Goal: Submit feedback/report problem

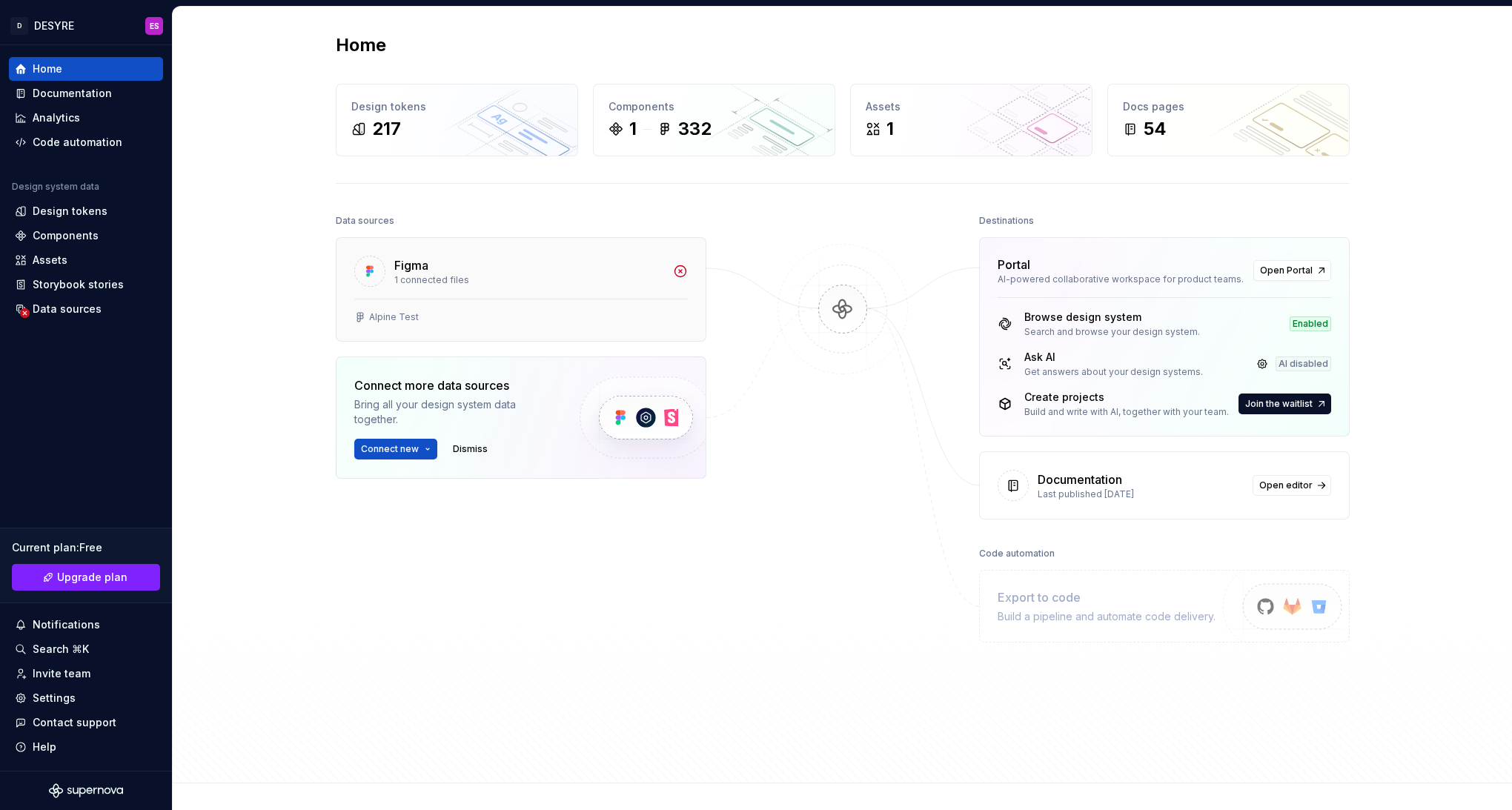
click at [407, 274] on div "1 connected files" at bounding box center [530, 280] width 270 height 12
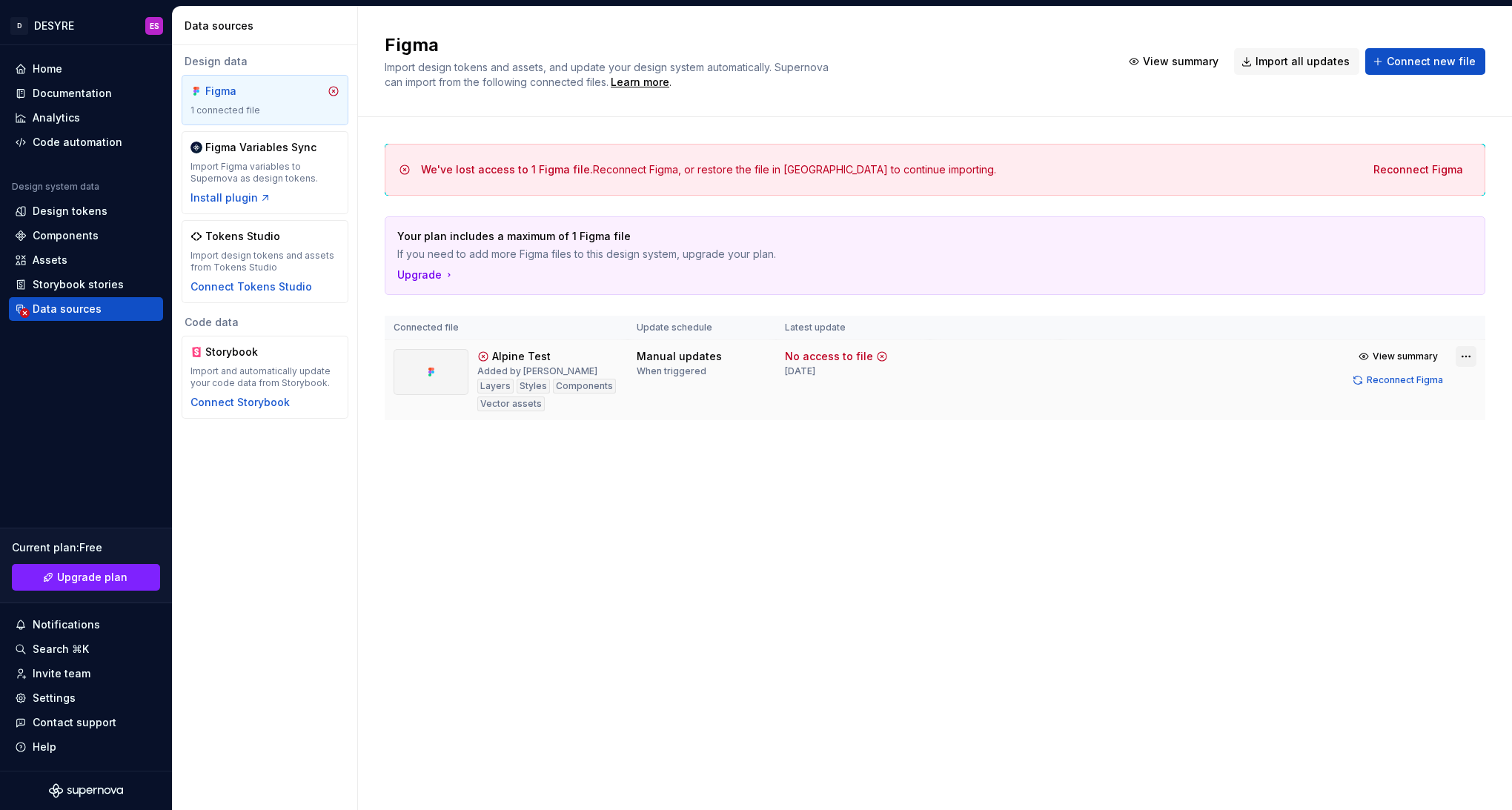
click at [1461, 358] on html "D DESYRE ES Home Documentation Analytics Code automation Design system data Des…" at bounding box center [756, 405] width 1512 height 810
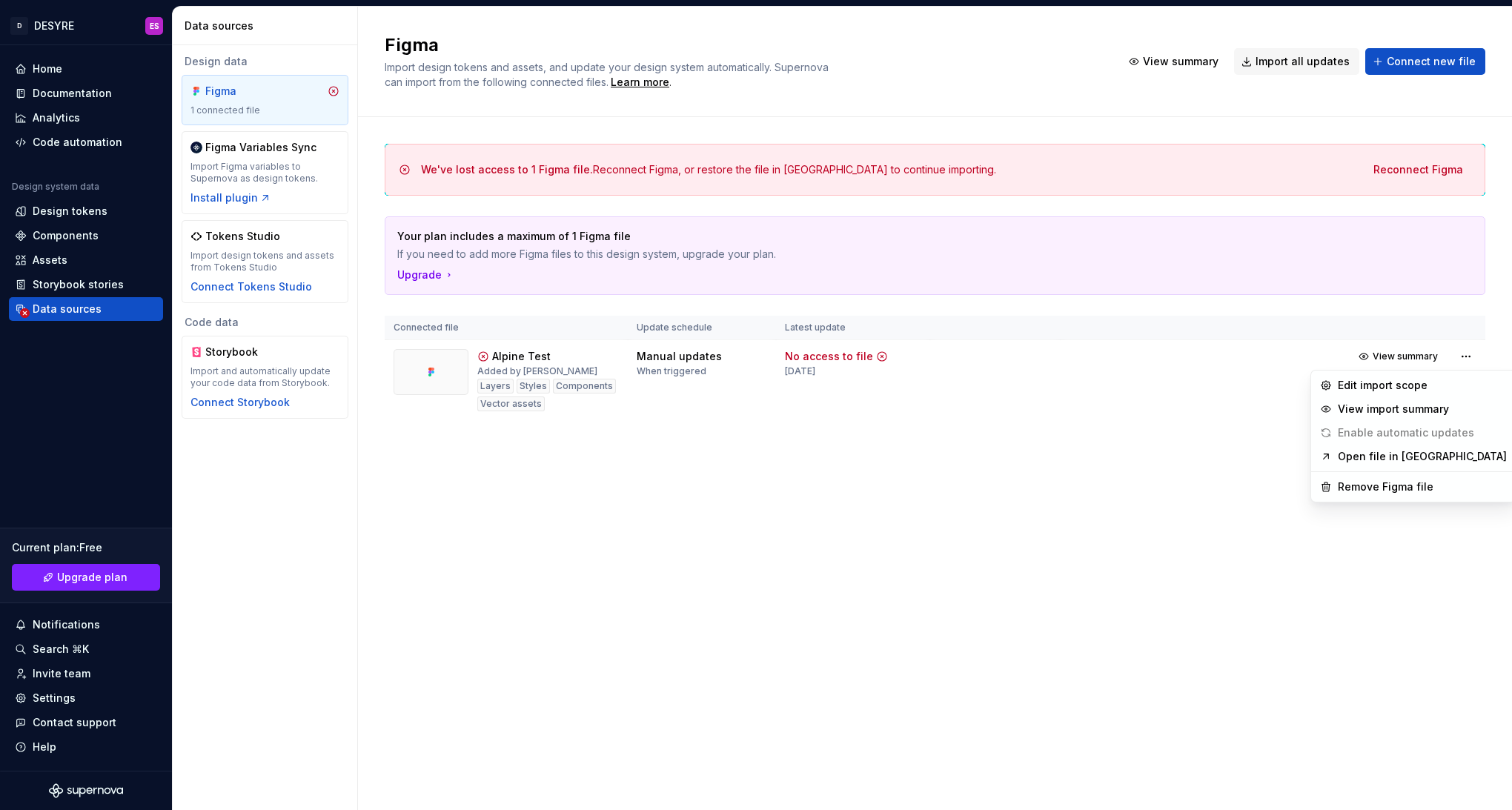
click at [1220, 487] on html "D DESYRE ES Home Documentation Analytics Code automation Design system data Des…" at bounding box center [756, 405] width 1512 height 810
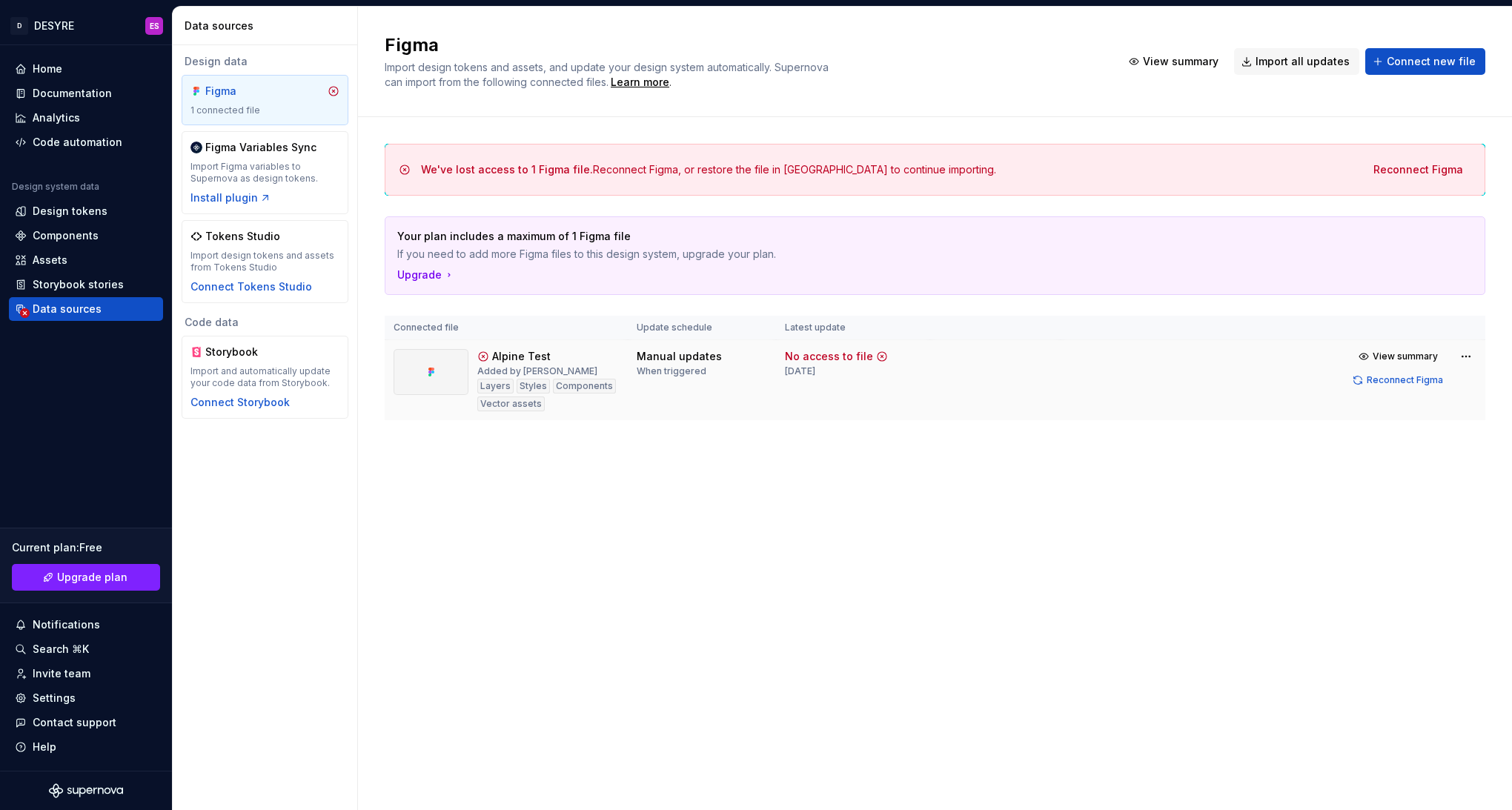
click at [532, 355] on div "Alpine Test" at bounding box center [522, 356] width 59 height 15
click at [558, 355] on div "Alpine Test Added by Edi Stefan Layers Styles Components Vector assets" at bounding box center [548, 380] width 142 height 63
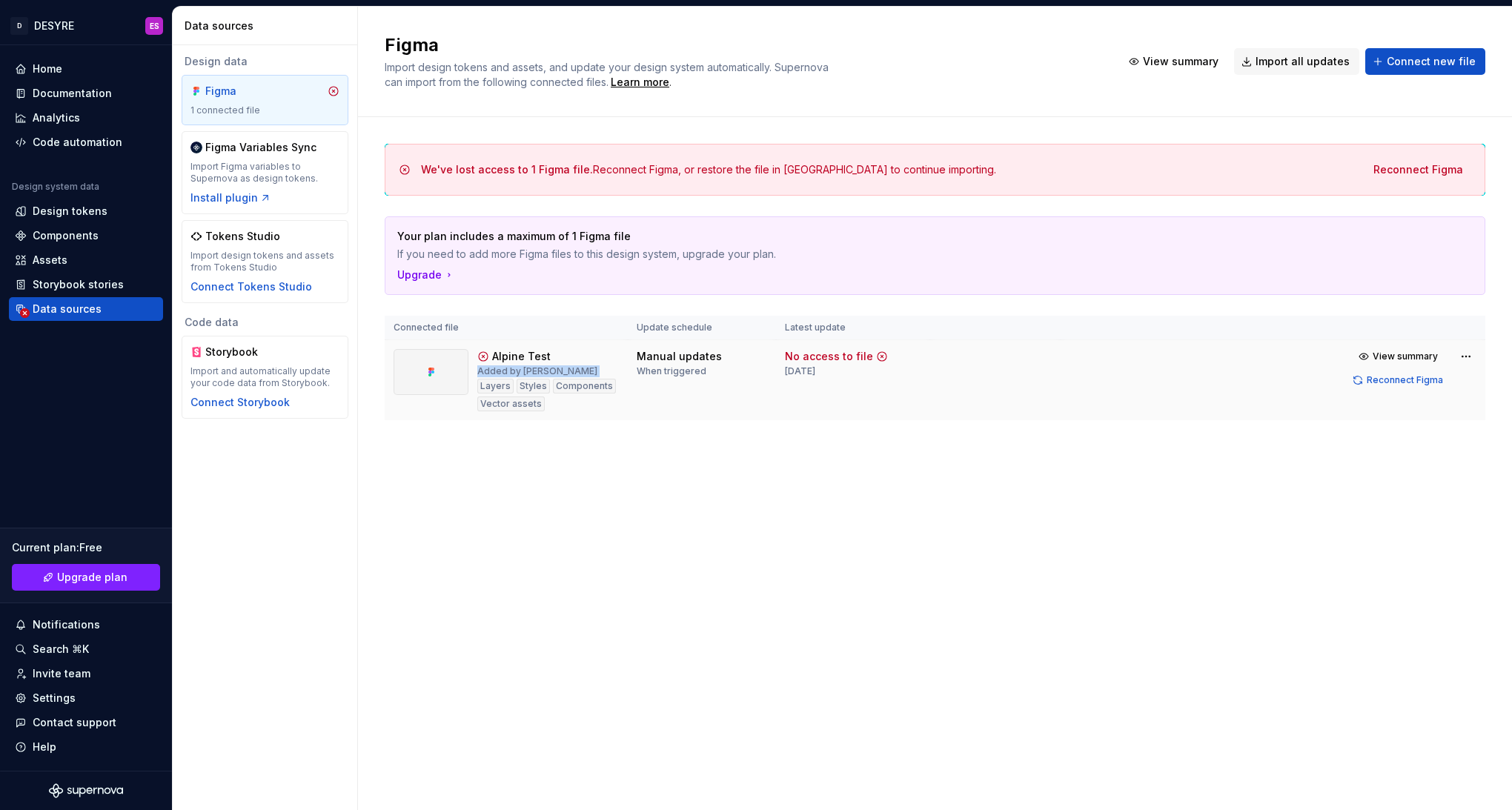
click at [558, 355] on div "Alpine Test Added by Edi Stefan Layers Styles Components Vector assets" at bounding box center [548, 380] width 142 height 63
click at [657, 164] on div "We've lost access to 1 Figma file. Reconnect Figma, or restore the file in Figm…" at bounding box center [708, 170] width 575 height 15
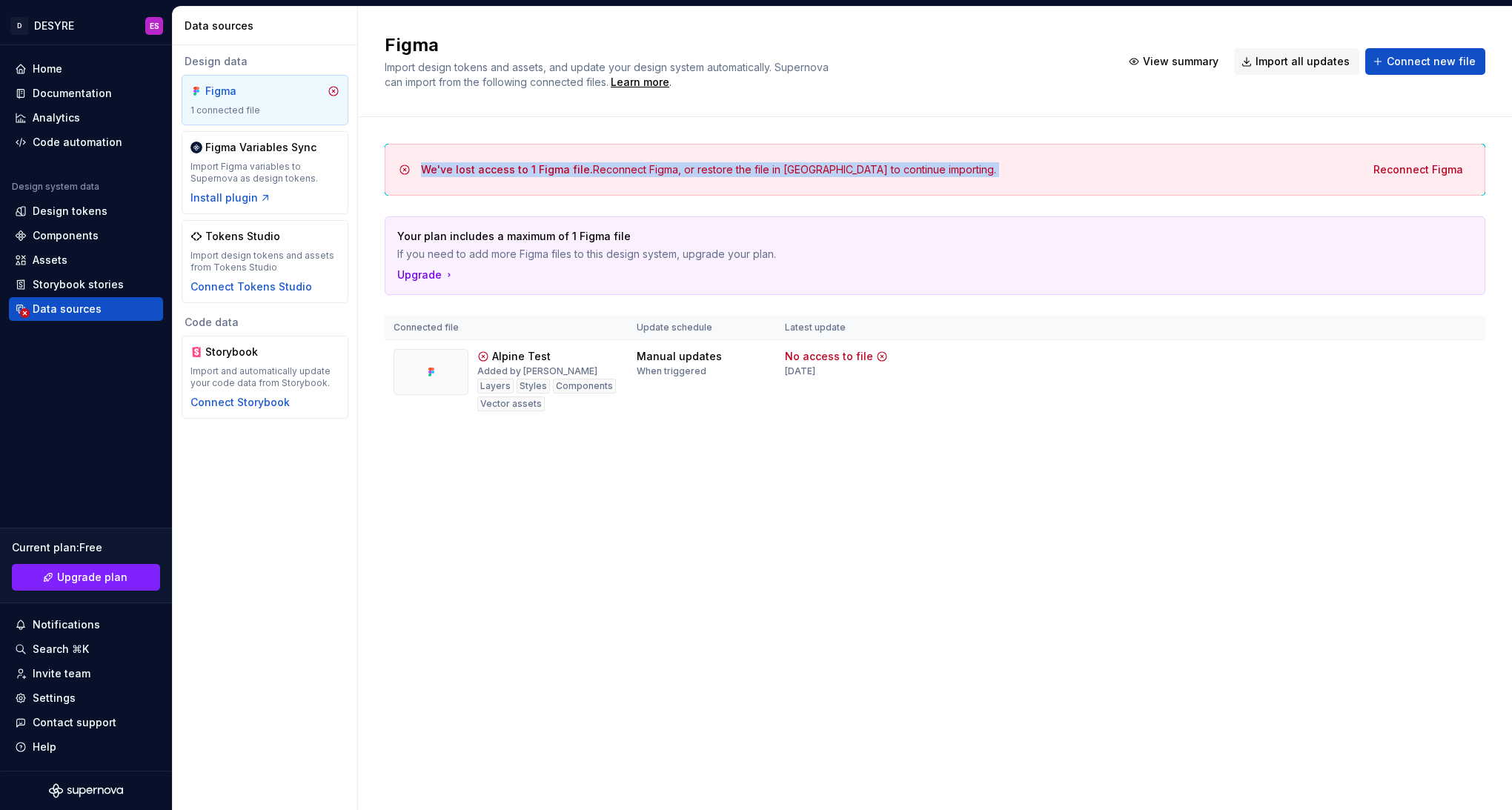
click at [657, 164] on div "We've lost access to 1 Figma file. Reconnect Figma, or restore the file in Figm…" at bounding box center [708, 170] width 575 height 15
click at [672, 164] on div "We've lost access to 1 Figma file. Reconnect Figma, or restore the file in Figm…" at bounding box center [708, 170] width 575 height 15
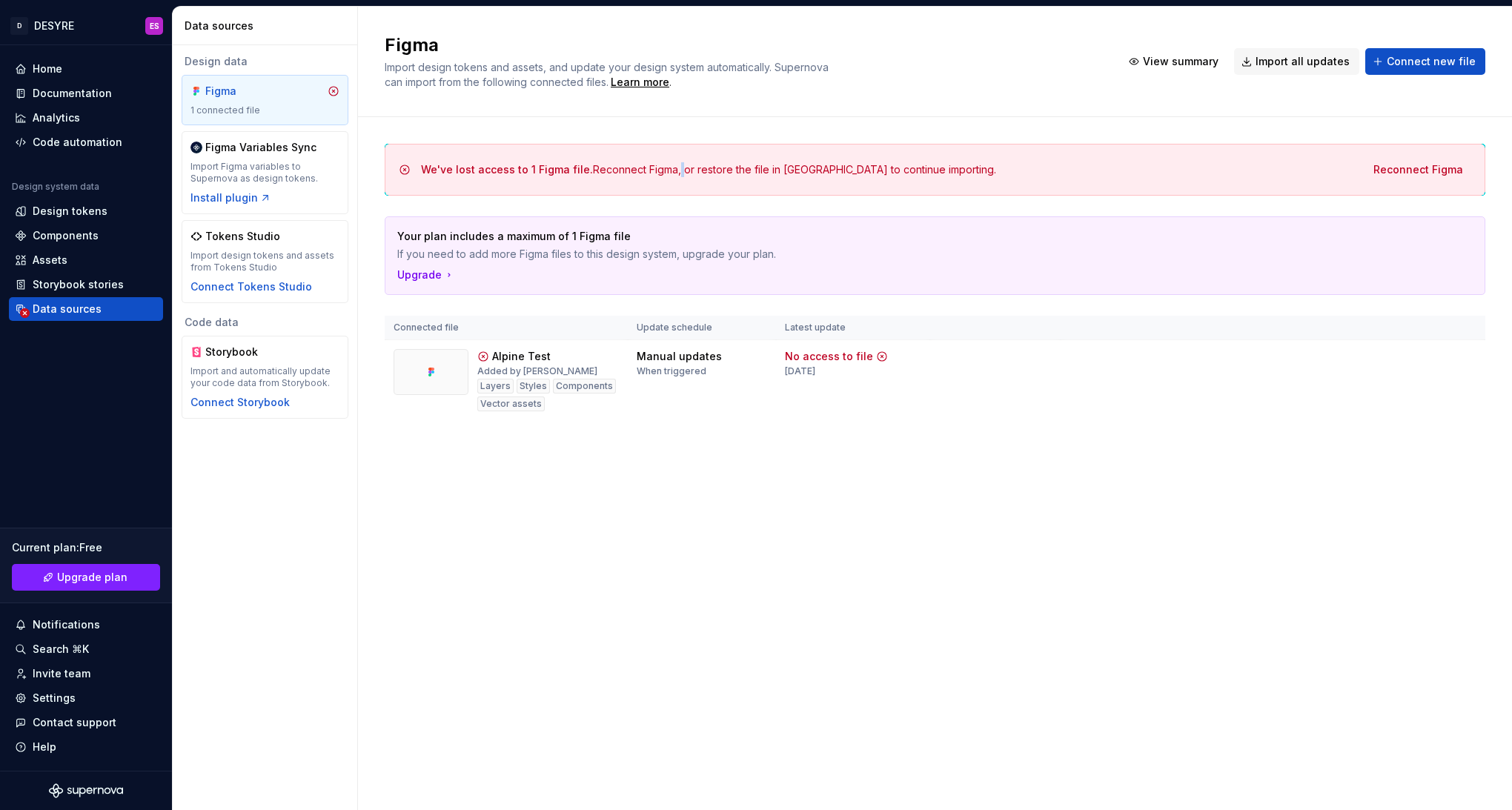
click at [672, 164] on div "We've lost access to 1 Figma file. Reconnect Figma, or restore the file in Figm…" at bounding box center [708, 170] width 575 height 15
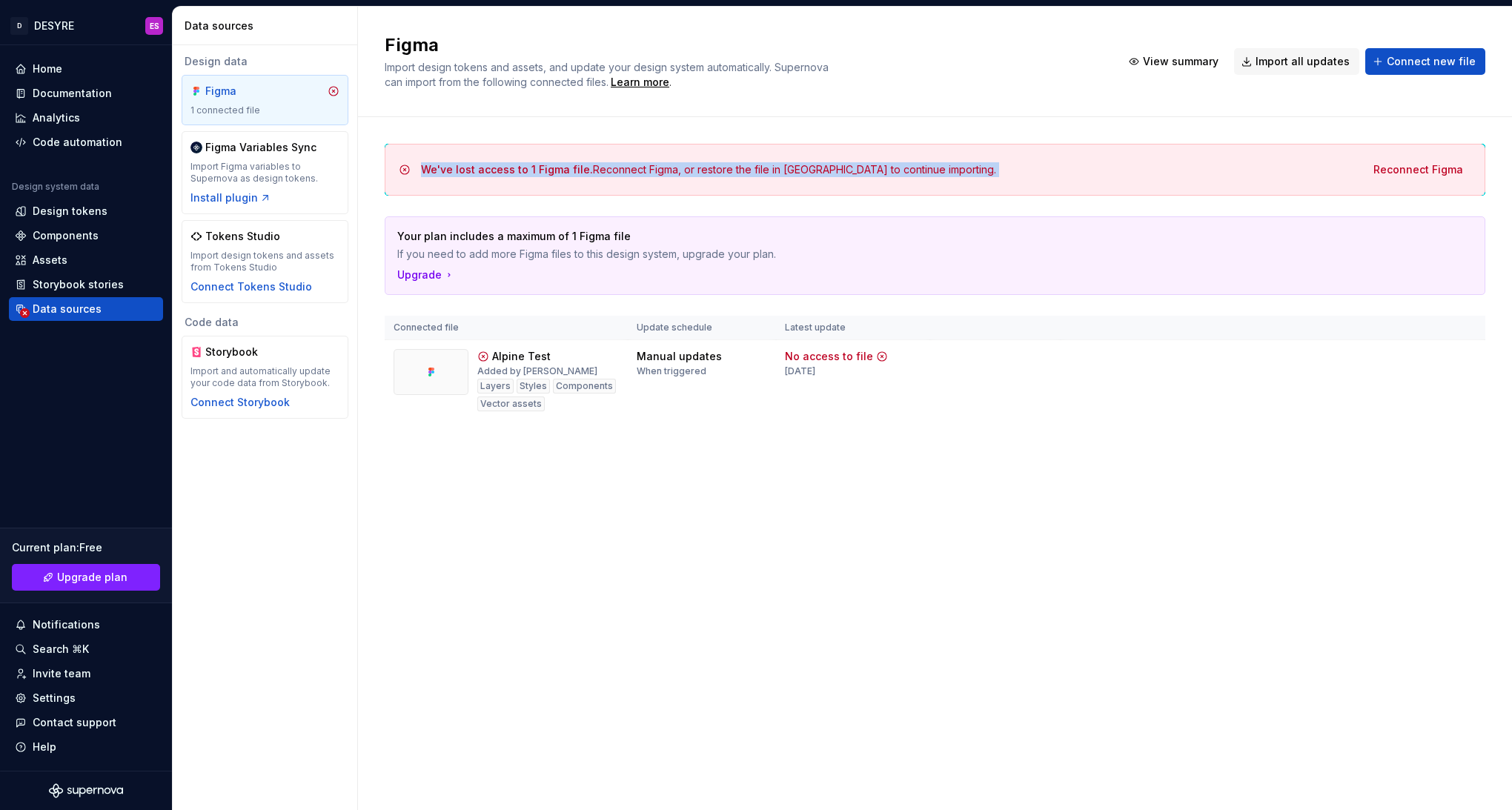
click at [672, 164] on div "We've lost access to 1 Figma file. Reconnect Figma, or restore the file in Figm…" at bounding box center [708, 170] width 575 height 15
click at [604, 130] on div "We've lost access to 1 Figma file. Reconnect Figma, or restore the file in Figm…" at bounding box center [935, 296] width 1101 height 360
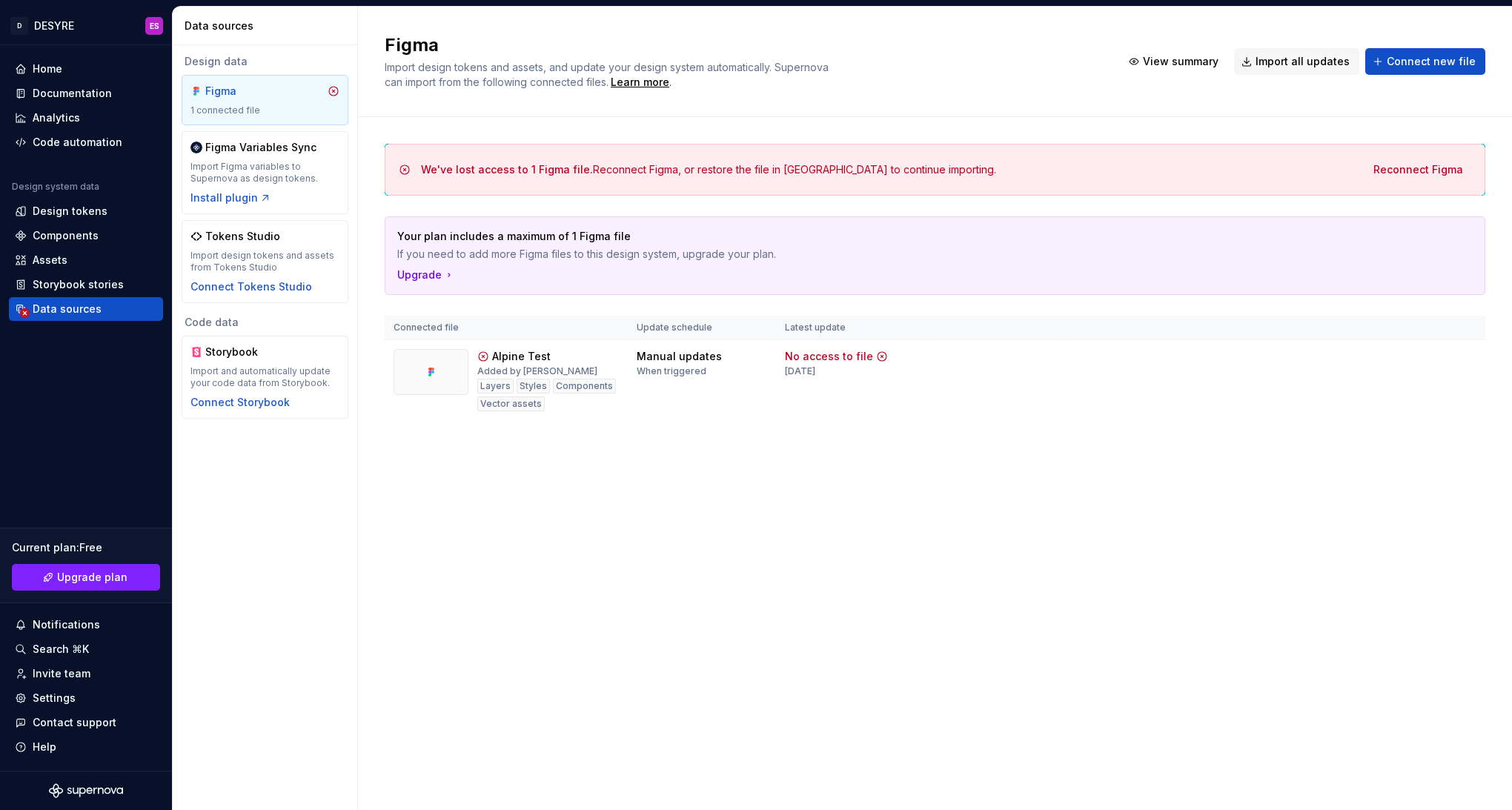
click at [603, 132] on div "We've lost access to 1 Figma file. Reconnect Figma, or restore the file in Figm…" at bounding box center [935, 296] width 1101 height 360
click at [620, 154] on div "We've lost access to 1 Figma file. Reconnect Figma, or restore the file in Figm…" at bounding box center [935, 170] width 1101 height 52
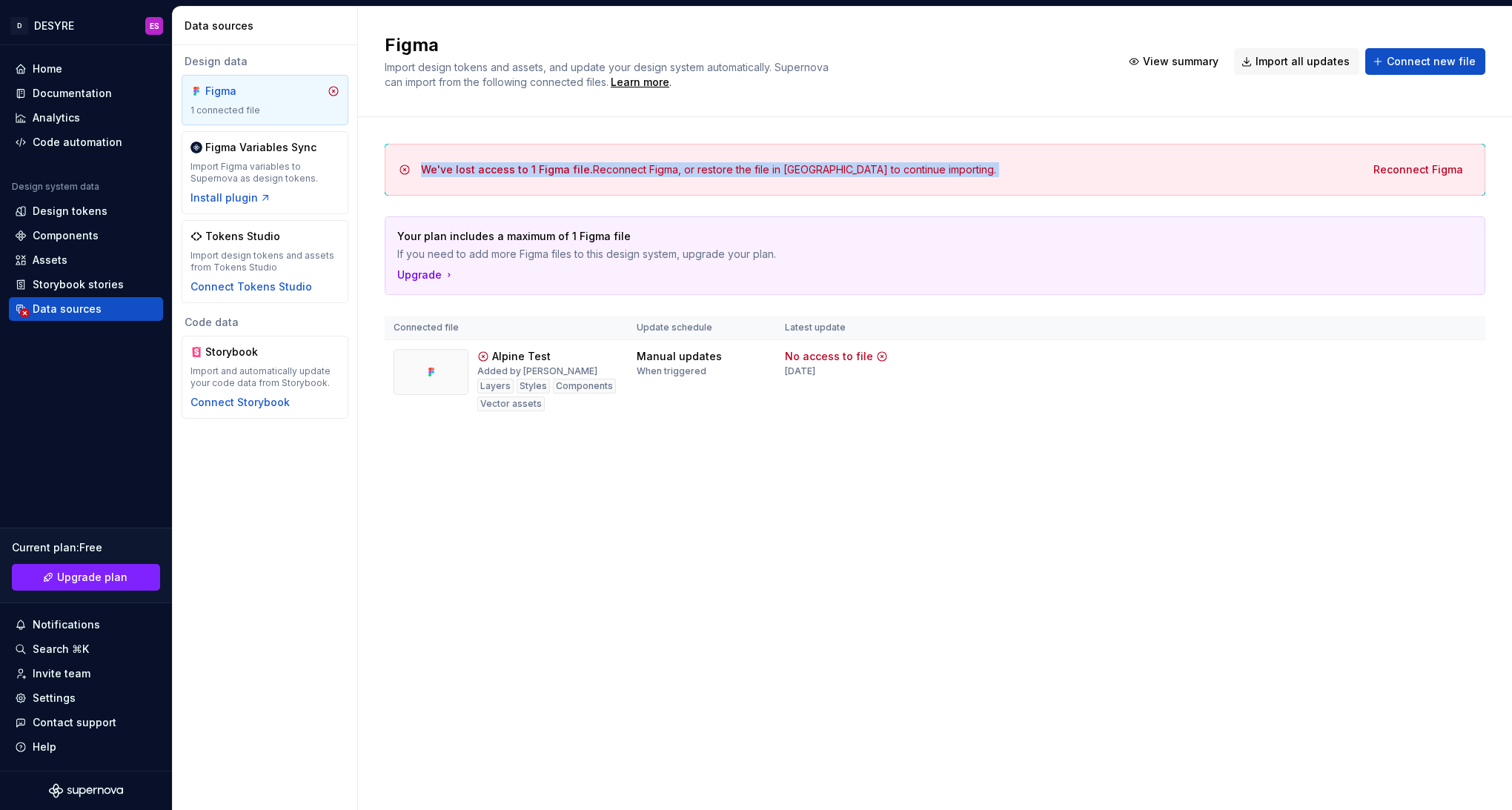
click at [620, 154] on div "We've lost access to 1 Figma file. Reconnect Figma, or restore the file in Figm…" at bounding box center [935, 170] width 1101 height 52
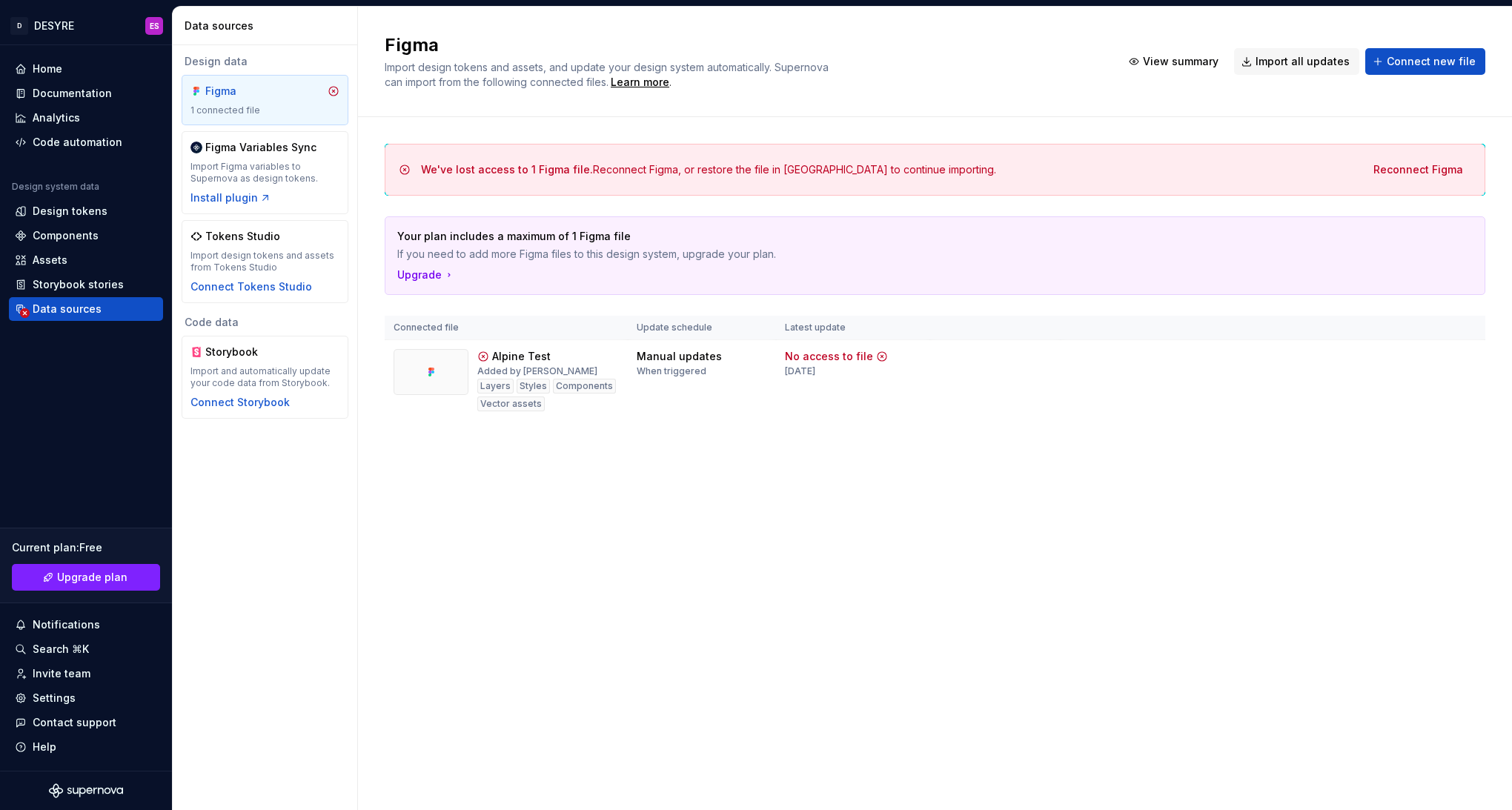
click at [587, 163] on div "We've lost access to 1 Figma file. Reconnect Figma, or restore the file in Figm…" at bounding box center [708, 170] width 575 height 15
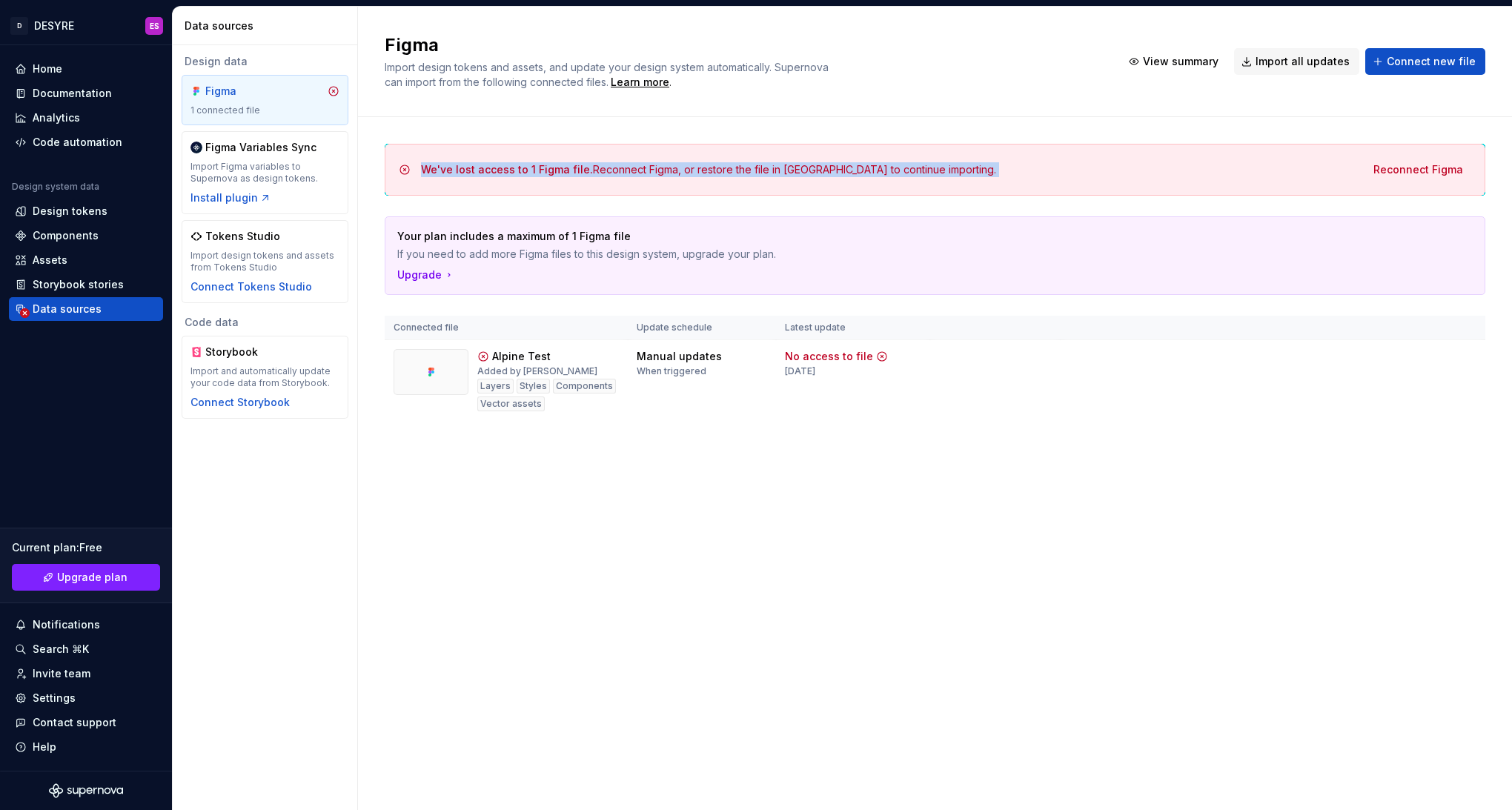
click at [587, 163] on div "We've lost access to 1 Figma file. Reconnect Figma, or restore the file in Figm…" at bounding box center [708, 170] width 575 height 15
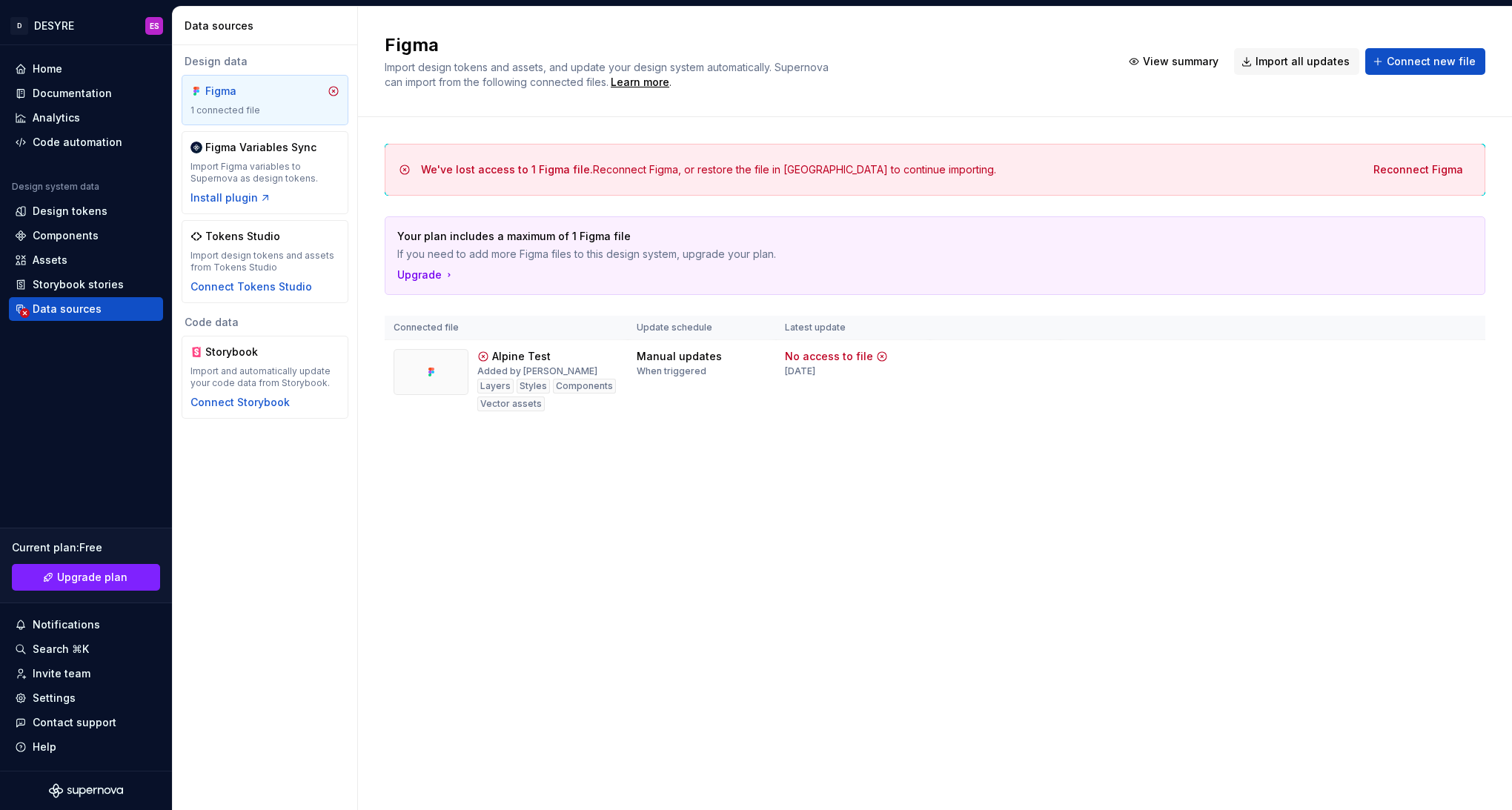
click at [477, 163] on span "We've lost access to 1 Figma file." at bounding box center [506, 170] width 172 height 13
click at [426, 163] on span "We've lost access to 1 Figma file." at bounding box center [506, 170] width 172 height 13
drag, startPoint x: 422, startPoint y: 163, endPoint x: 656, endPoint y: 159, distance: 234.0
click at [656, 159] on div "We've lost access to 1 Figma file. Reconnect Figma, or restore the file in Figm…" at bounding box center [935, 170] width 1075 height 27
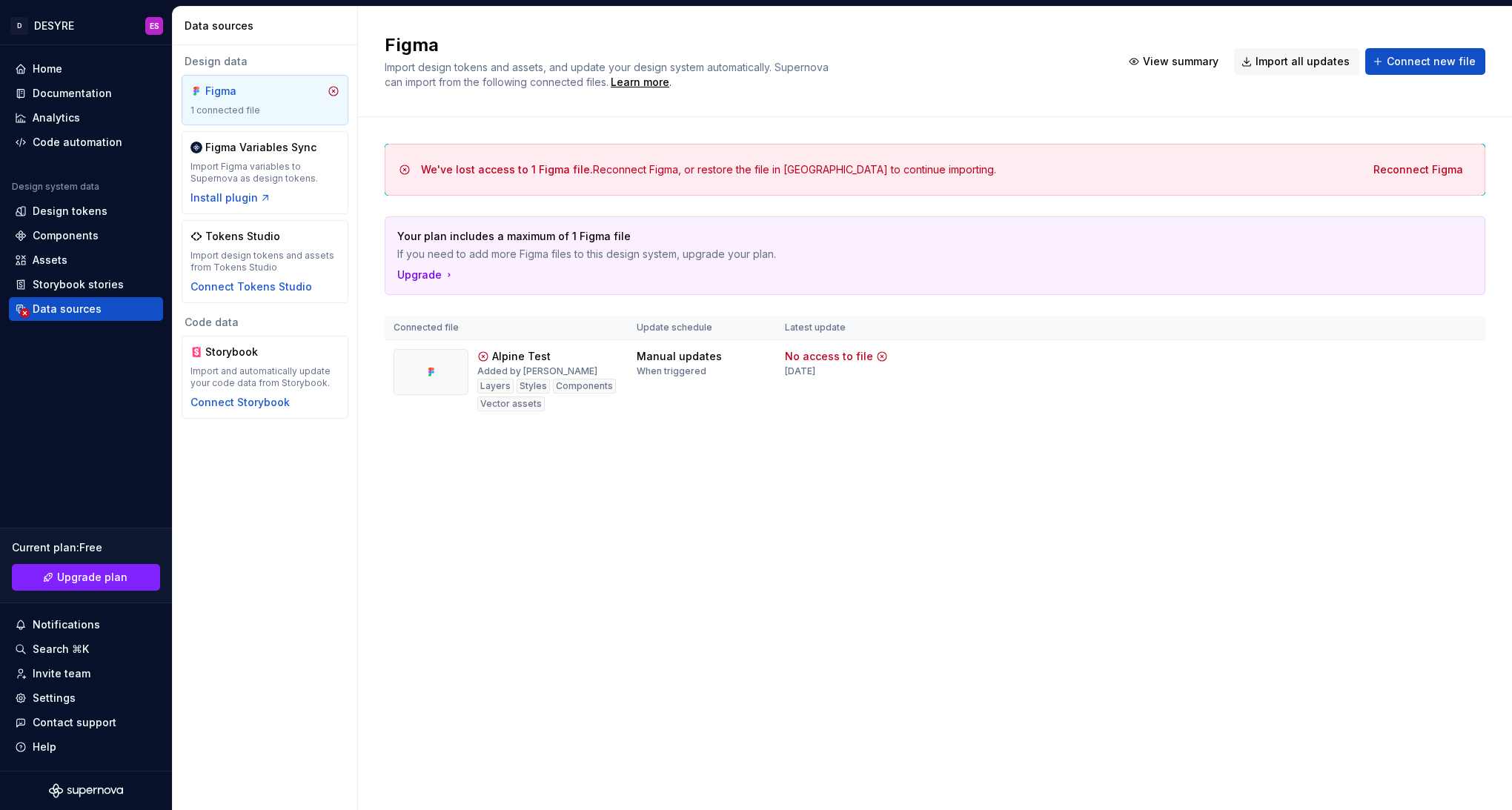
click at [656, 159] on div "We've lost access to 1 Figma file. Reconnect Figma, or restore the file in Figm…" at bounding box center [935, 170] width 1075 height 27
click at [554, 166] on span "We've lost access to 1 Figma file." at bounding box center [506, 170] width 172 height 13
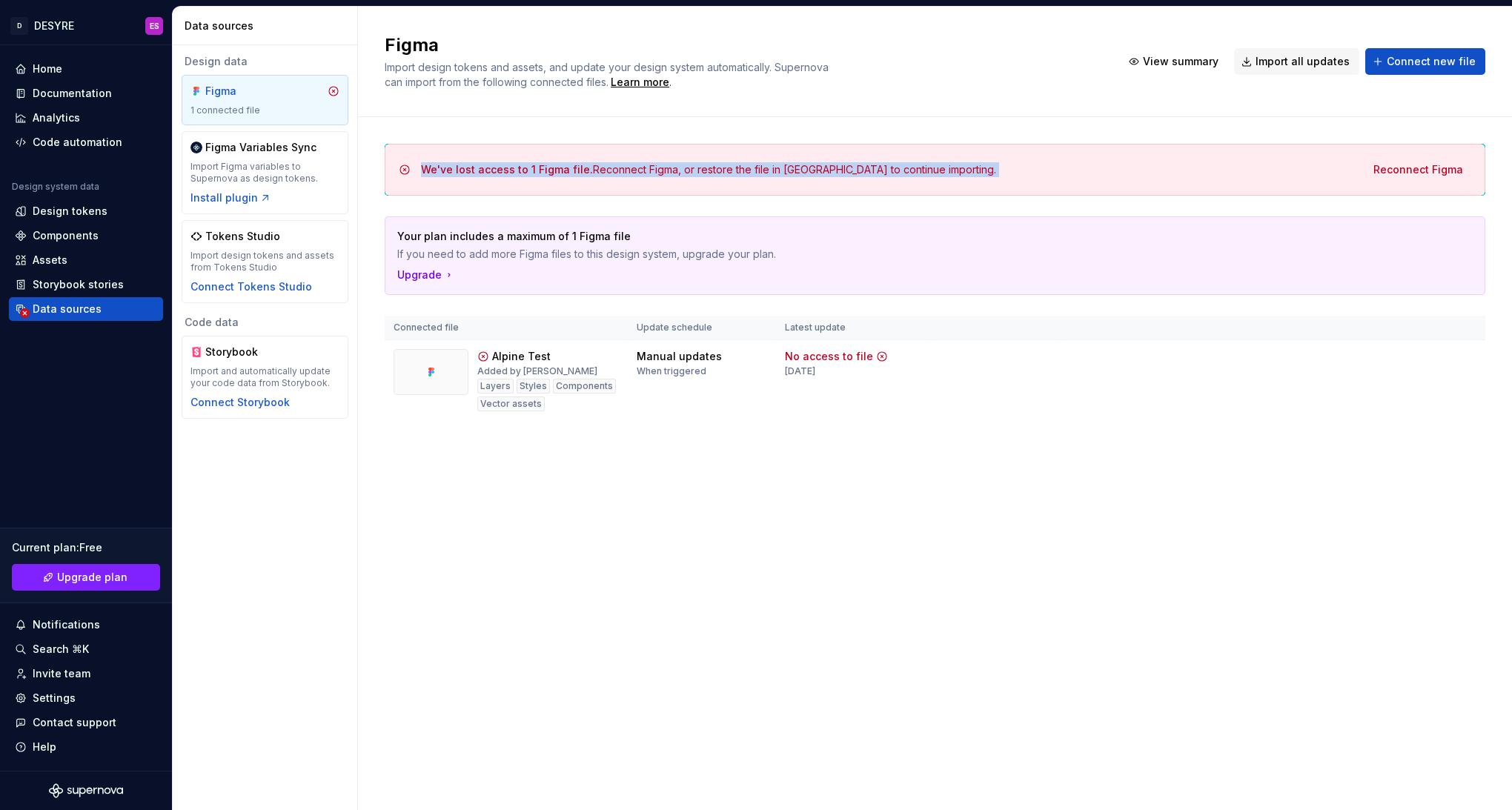
click at [554, 166] on span "We've lost access to 1 Figma file." at bounding box center [506, 170] width 172 height 13
click at [641, 166] on div "We've lost access to 1 Figma file. Reconnect Figma, or restore the file in Figm…" at bounding box center [708, 170] width 575 height 15
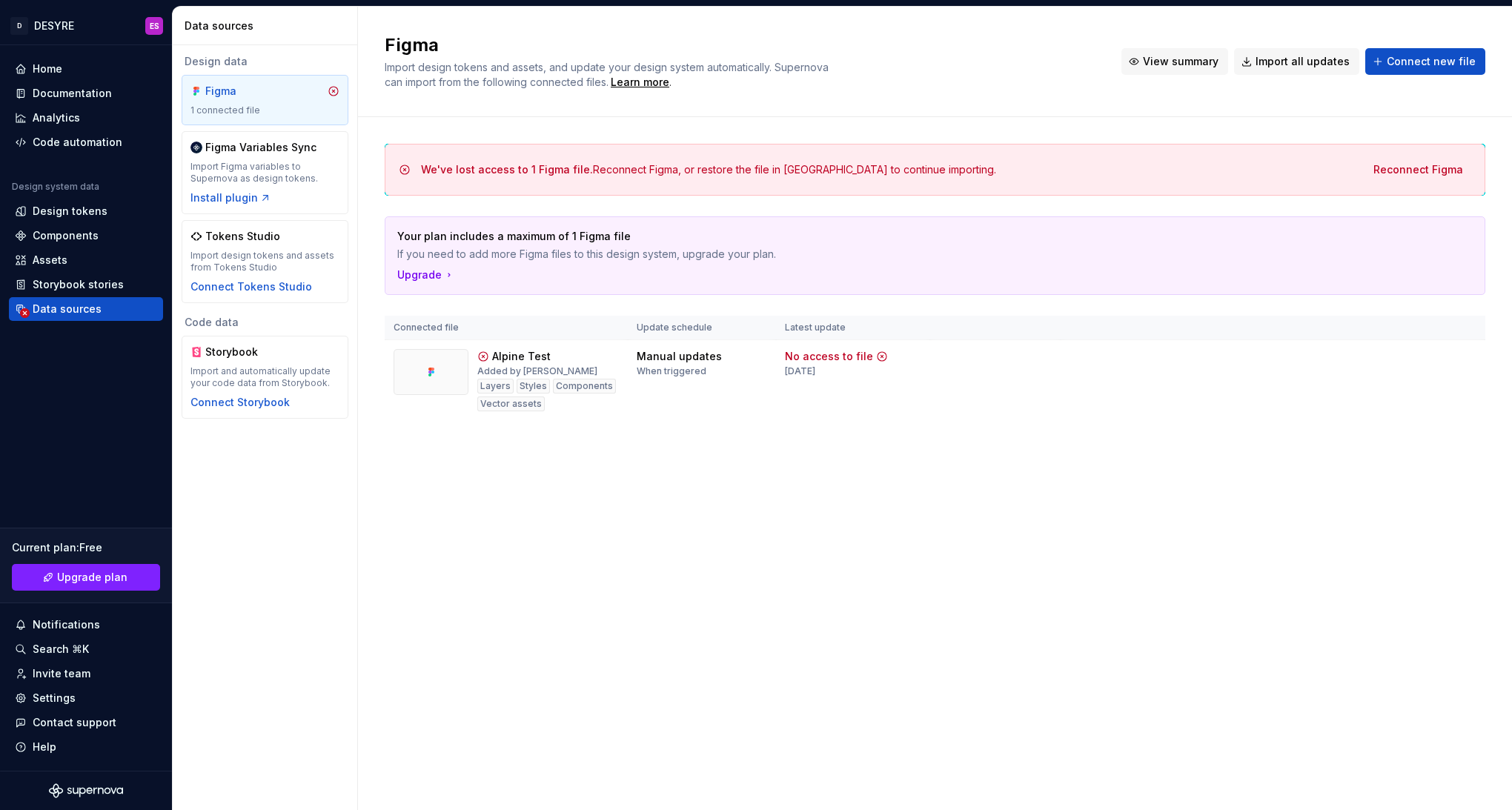
click at [1174, 51] on button "View summary" at bounding box center [1175, 62] width 107 height 27
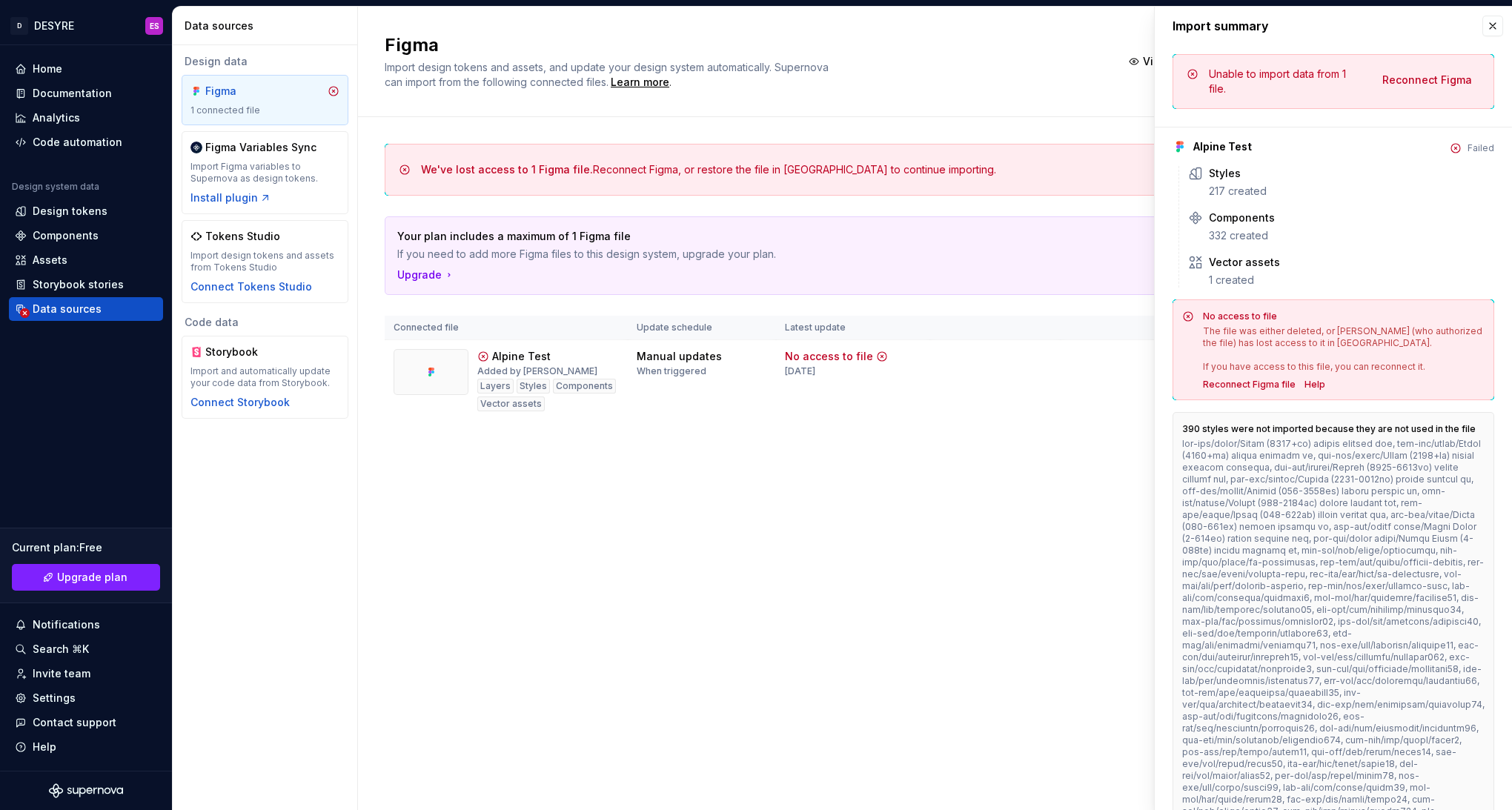
click at [922, 449] on div "We've lost access to 1 Figma file. Reconnect Figma, or restore the file in Figm…" at bounding box center [935, 296] width 1101 height 360
click at [1483, 27] on button "button" at bounding box center [1492, 25] width 21 height 21
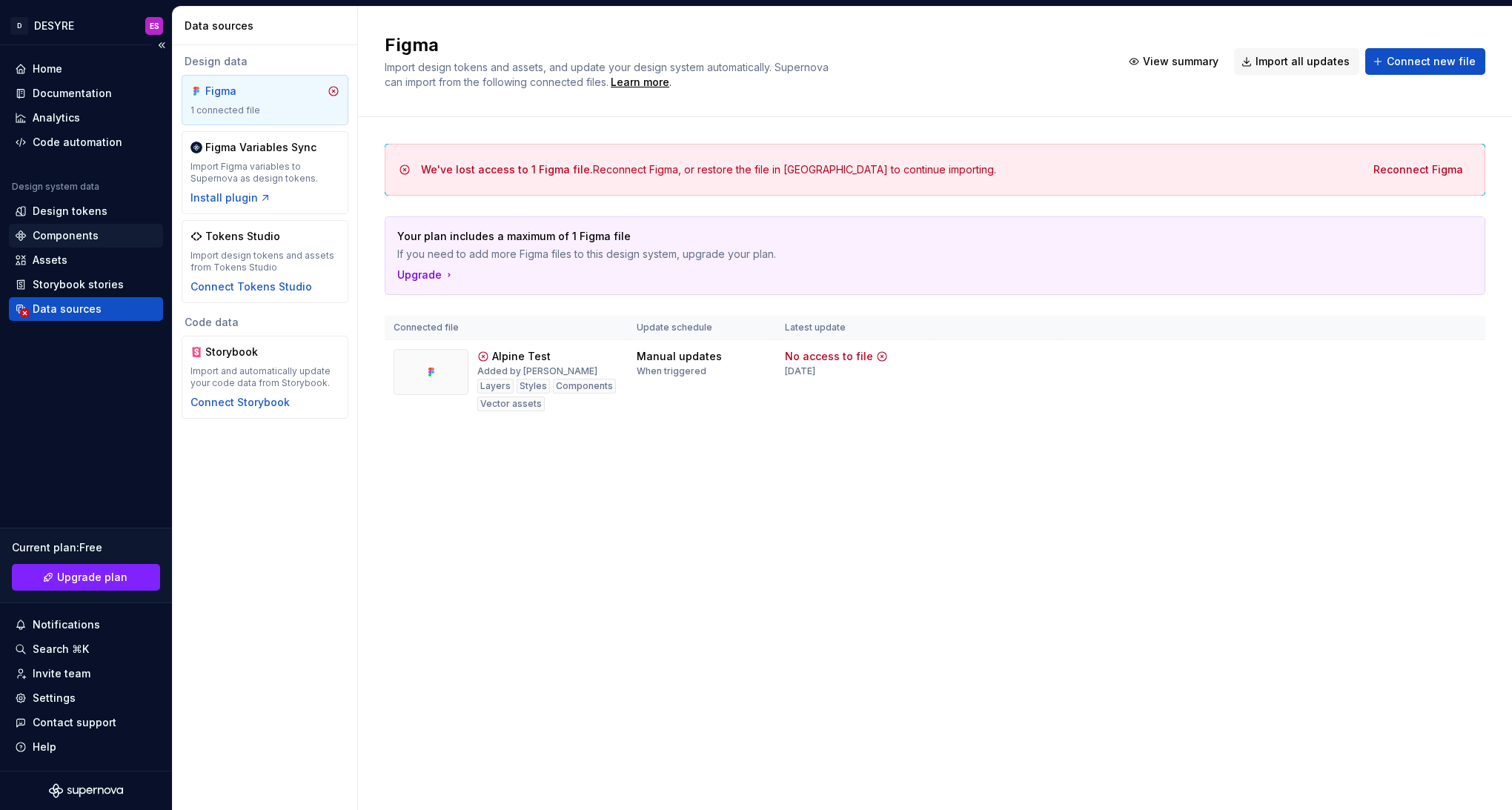
click at [94, 237] on div "Components" at bounding box center [66, 236] width 66 height 15
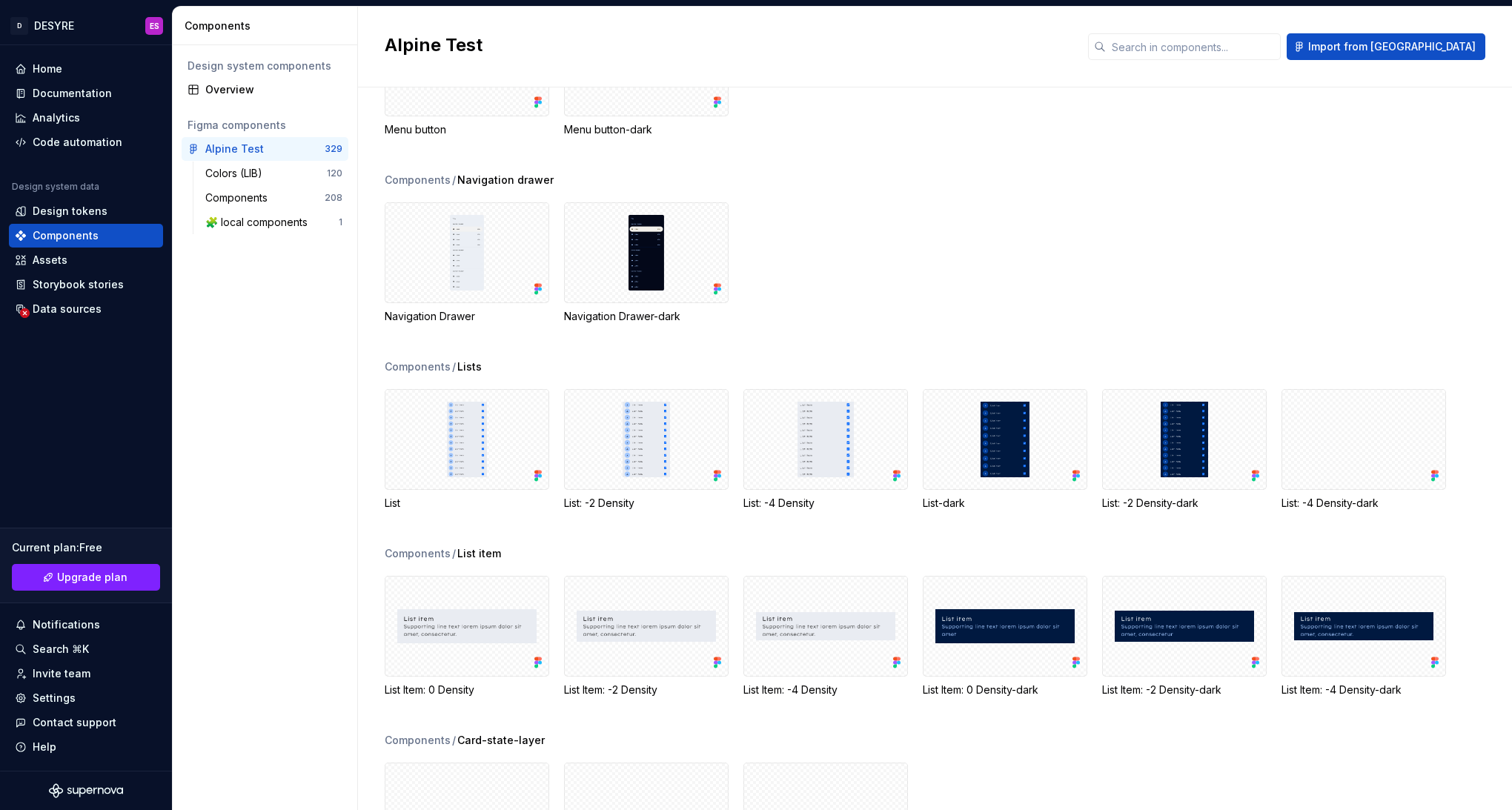
scroll to position [7432, 0]
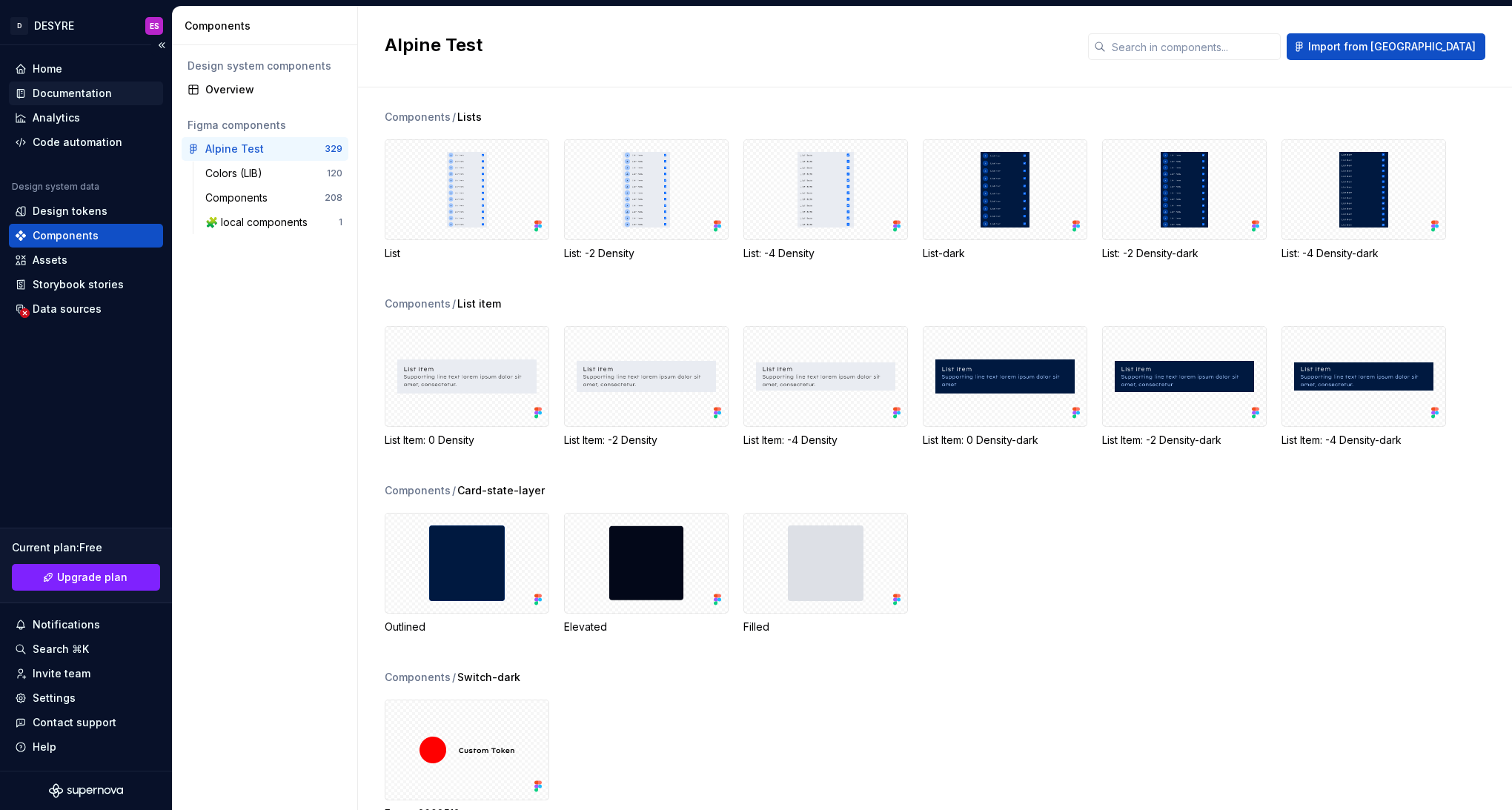
click at [82, 94] on div "Documentation" at bounding box center [72, 93] width 79 height 15
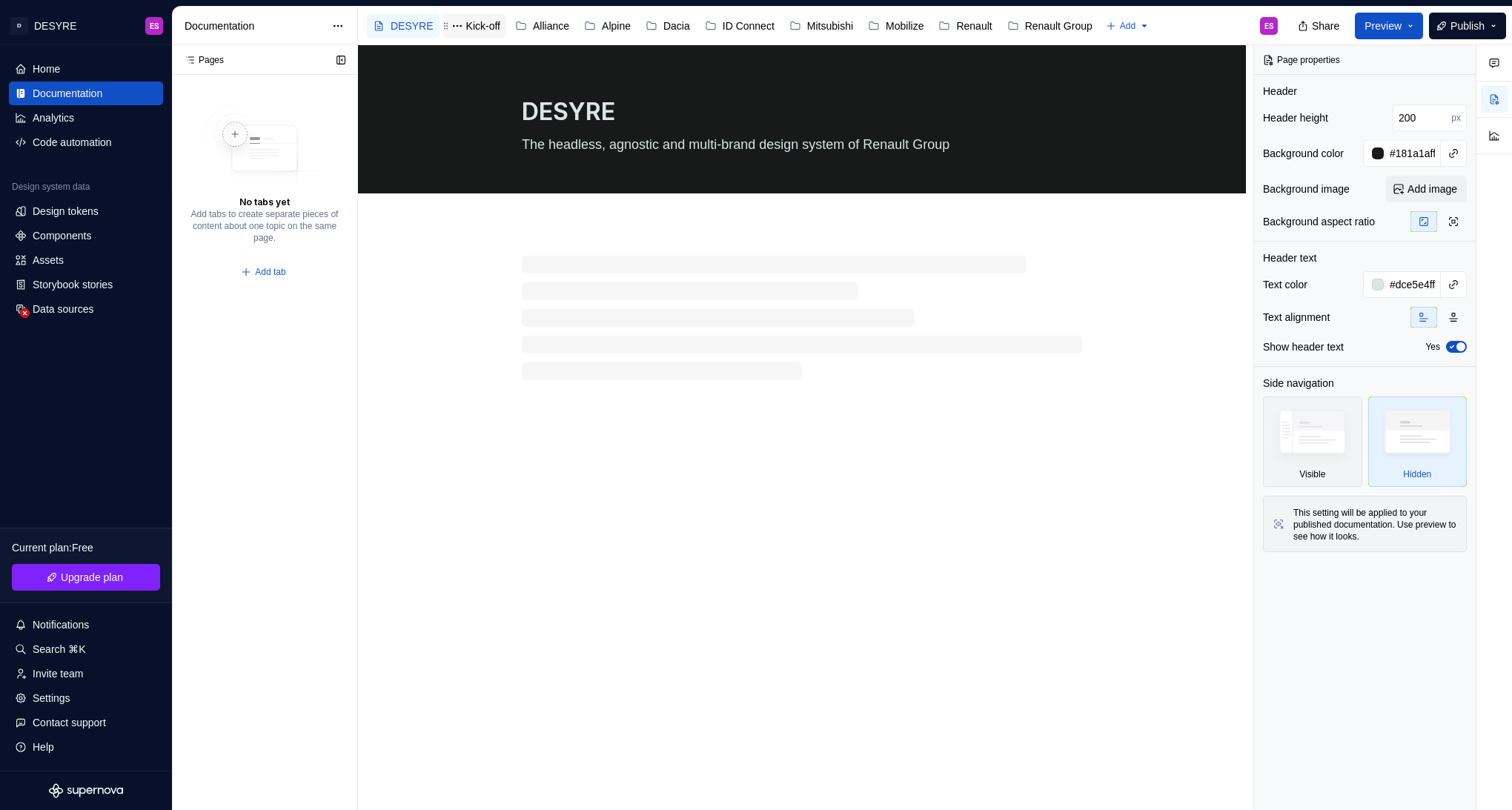
click at [466, 24] on div "Kick-off" at bounding box center [483, 26] width 34 height 15
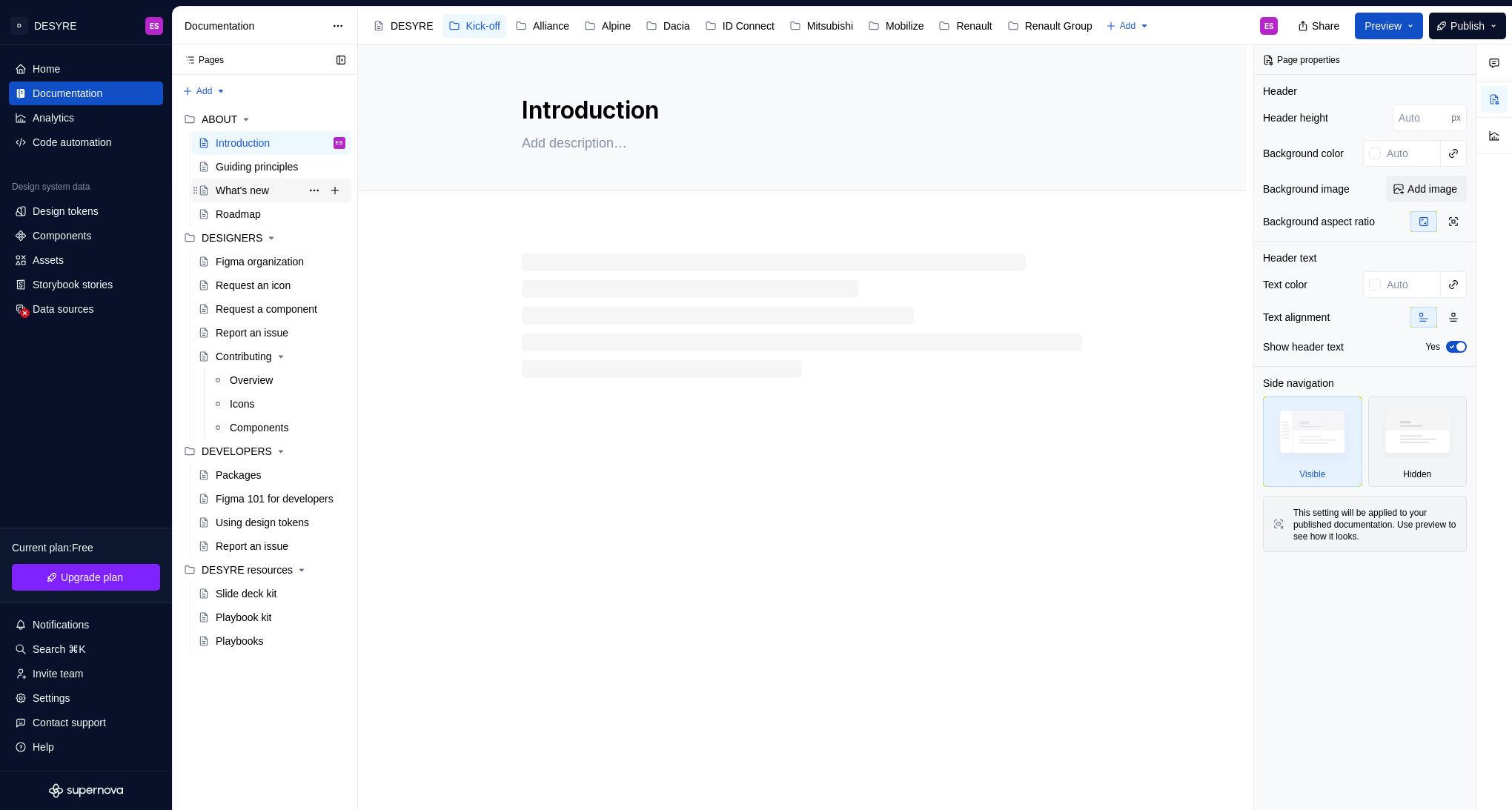
click at [253, 186] on div "What's new" at bounding box center [243, 190] width 54 height 15
click at [253, 296] on div "Request an icon" at bounding box center [271, 285] width 159 height 24
click at [248, 334] on div "Report an issue" at bounding box center [252, 332] width 72 height 15
click at [1389, 22] on span "Preview" at bounding box center [1383, 26] width 38 height 15
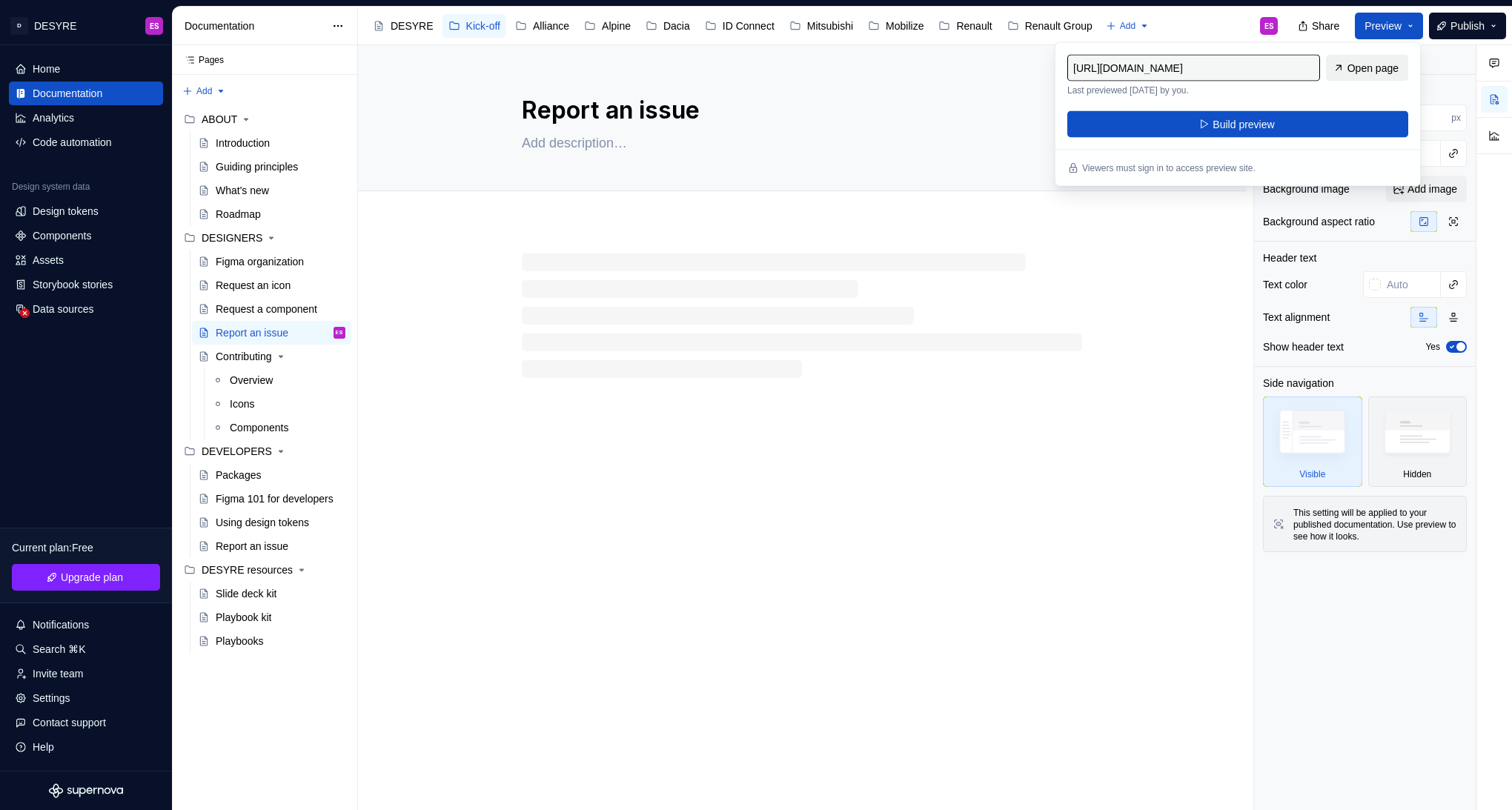
click at [1372, 65] on span "Open page" at bounding box center [1373, 68] width 51 height 15
type textarea "*"
